Goal: Find contact information: Find contact information

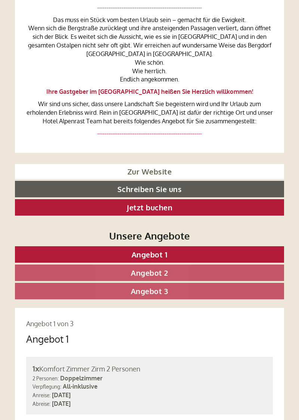
scroll to position [206, 0]
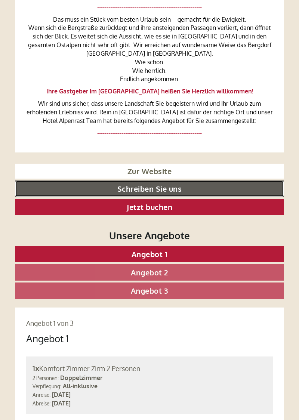
click at [186, 189] on link "Schreiben Sie uns" at bounding box center [149, 189] width 269 height 16
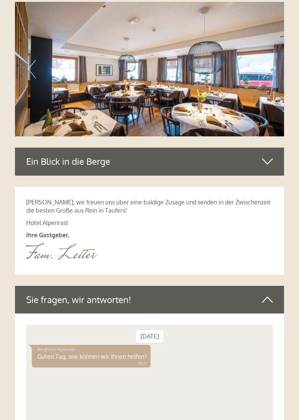
scroll to position [3939, 0]
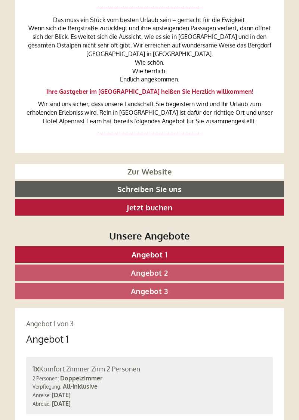
scroll to position [237, 0]
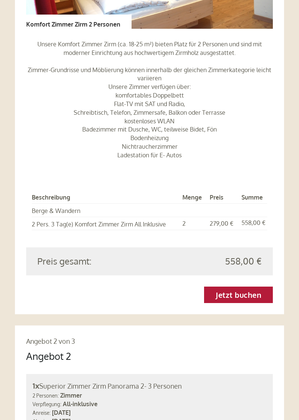
scroll to position [758, 0]
